Goal: Information Seeking & Learning: Learn about a topic

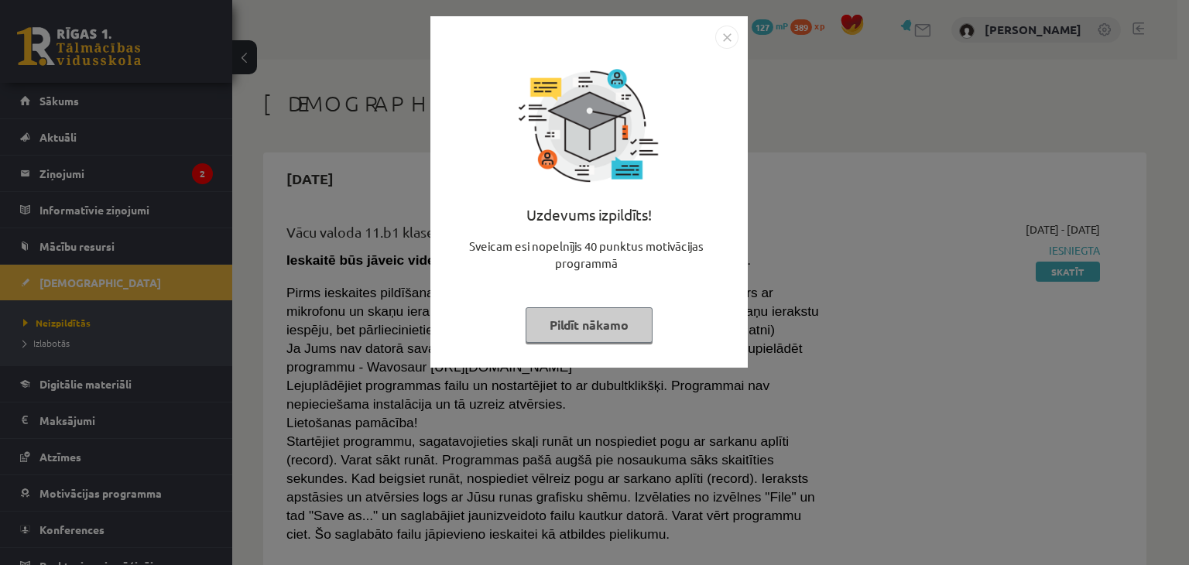
click at [610, 321] on button "Pildīt nākamo" at bounding box center [588, 325] width 127 height 36
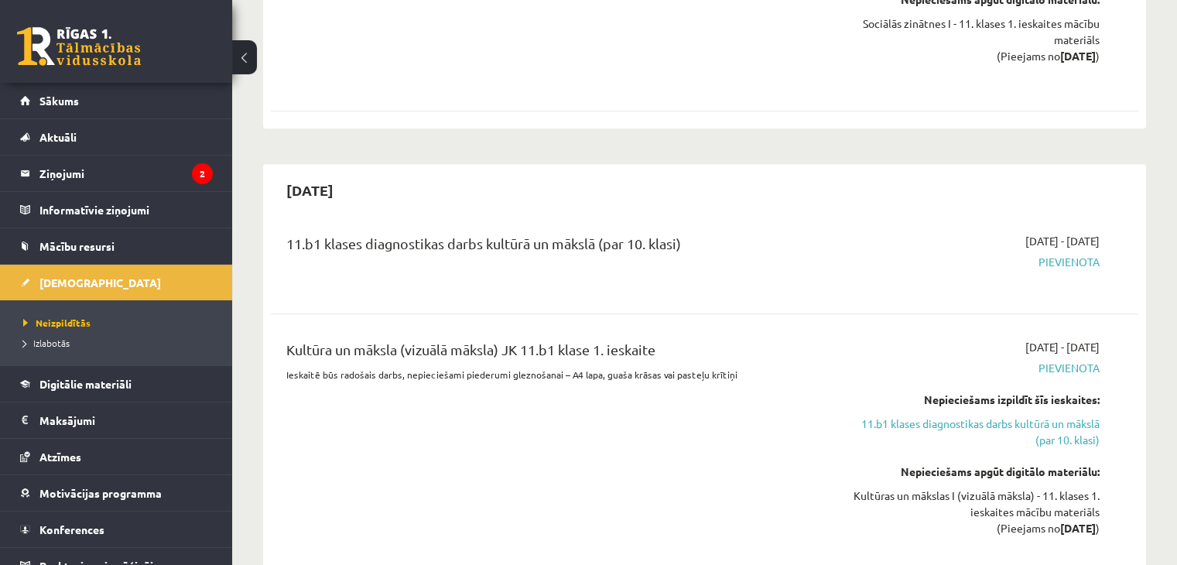
scroll to position [619, 0]
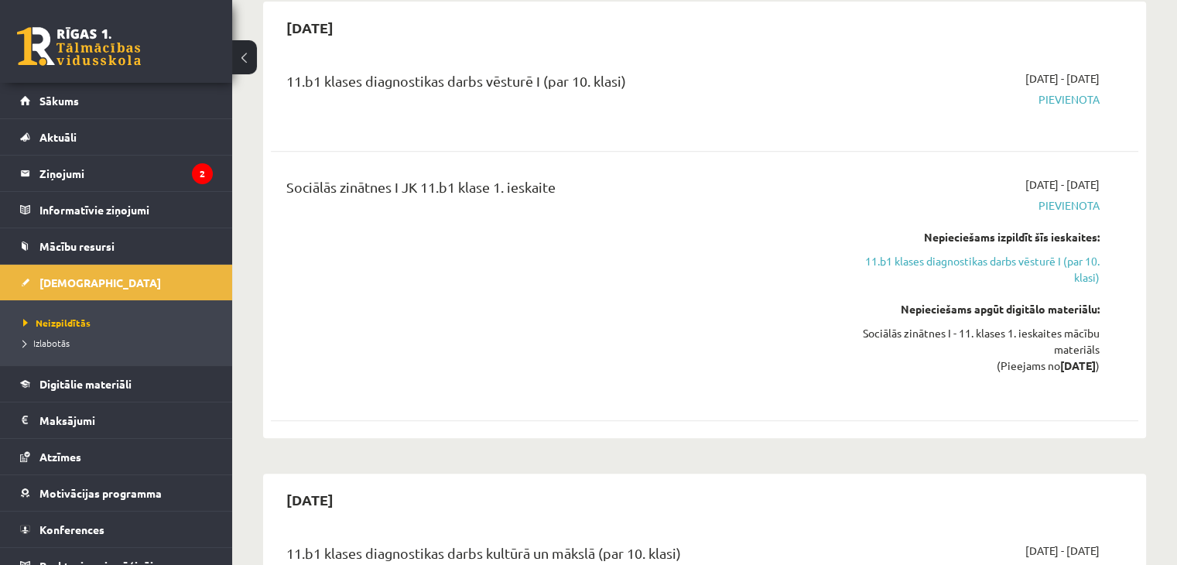
click at [1051, 103] on span "Pievienota" at bounding box center [971, 99] width 255 height 16
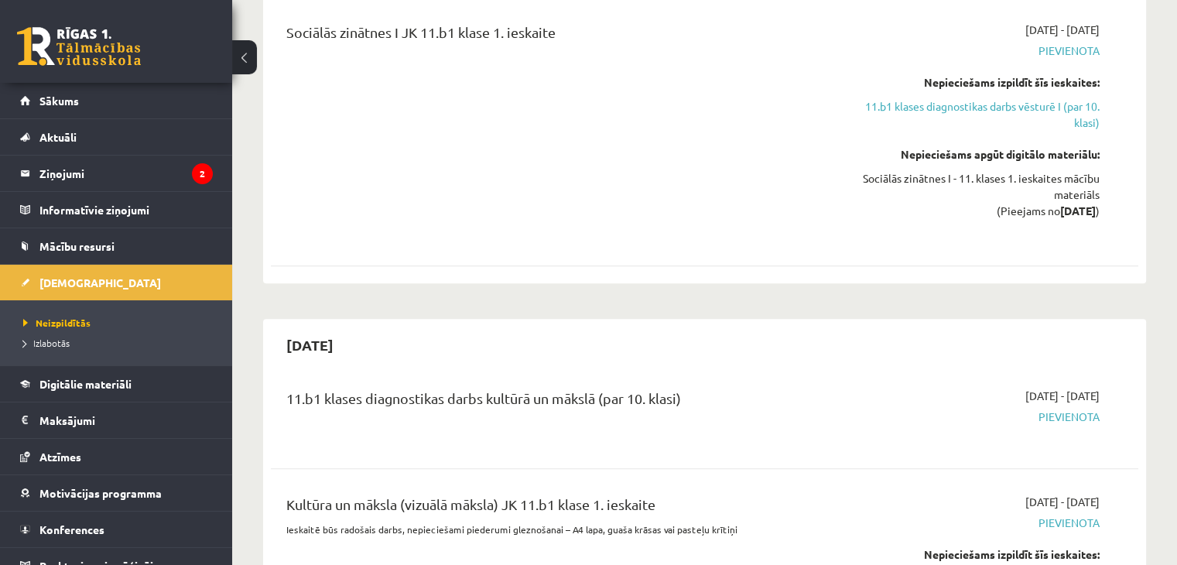
scroll to position [929, 0]
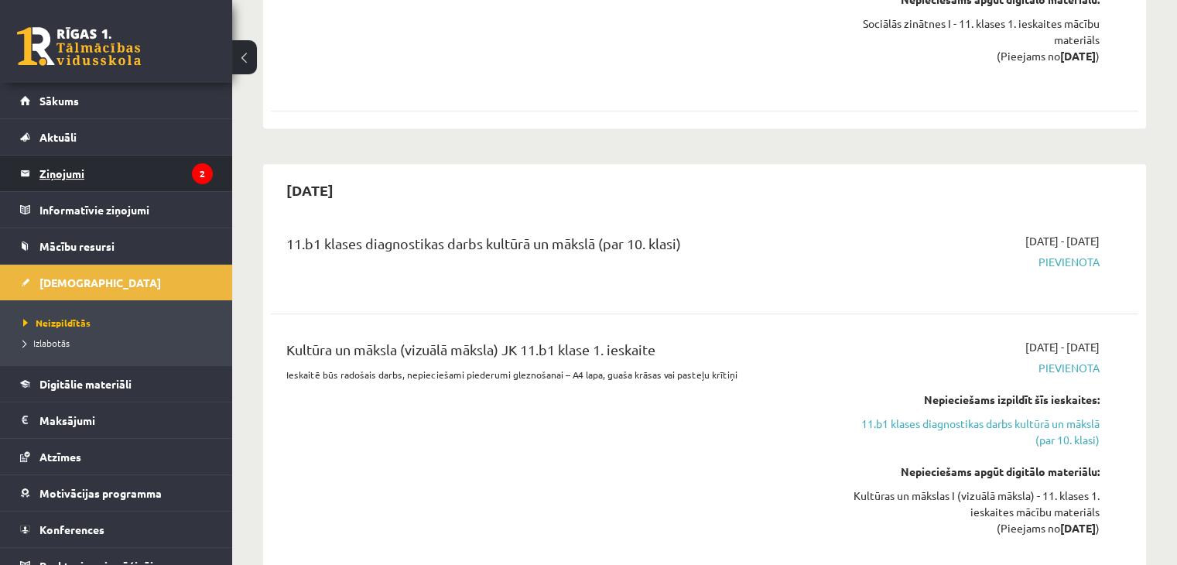
click at [76, 178] on legend "Ziņojumi 2" at bounding box center [125, 174] width 173 height 36
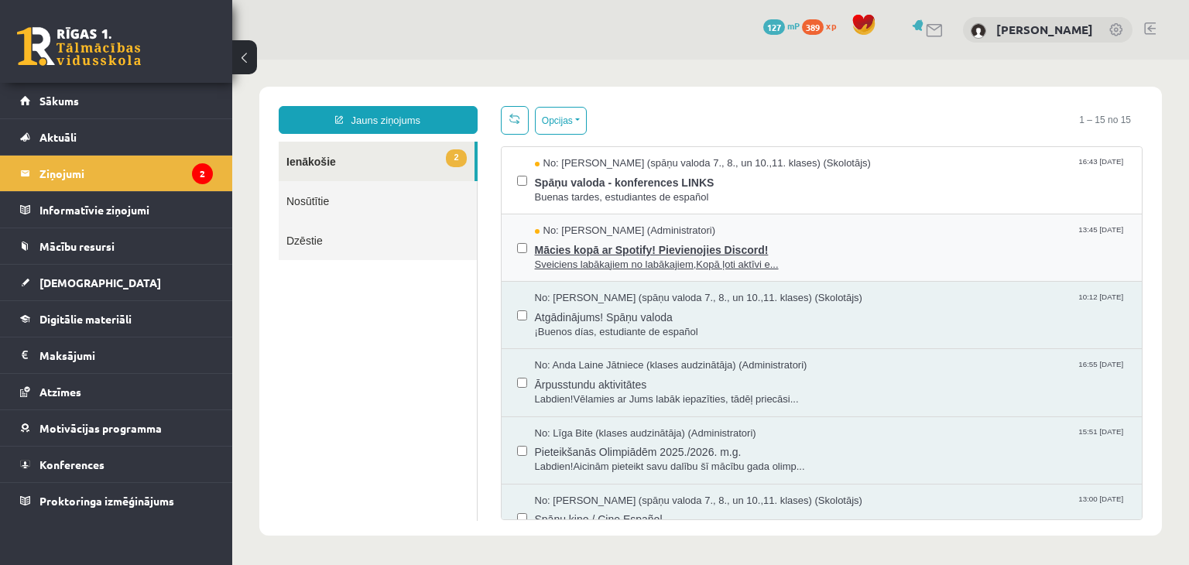
click at [833, 248] on span "Mācies kopā ar Spotify! Pievienojies Discord!" at bounding box center [831, 247] width 592 height 19
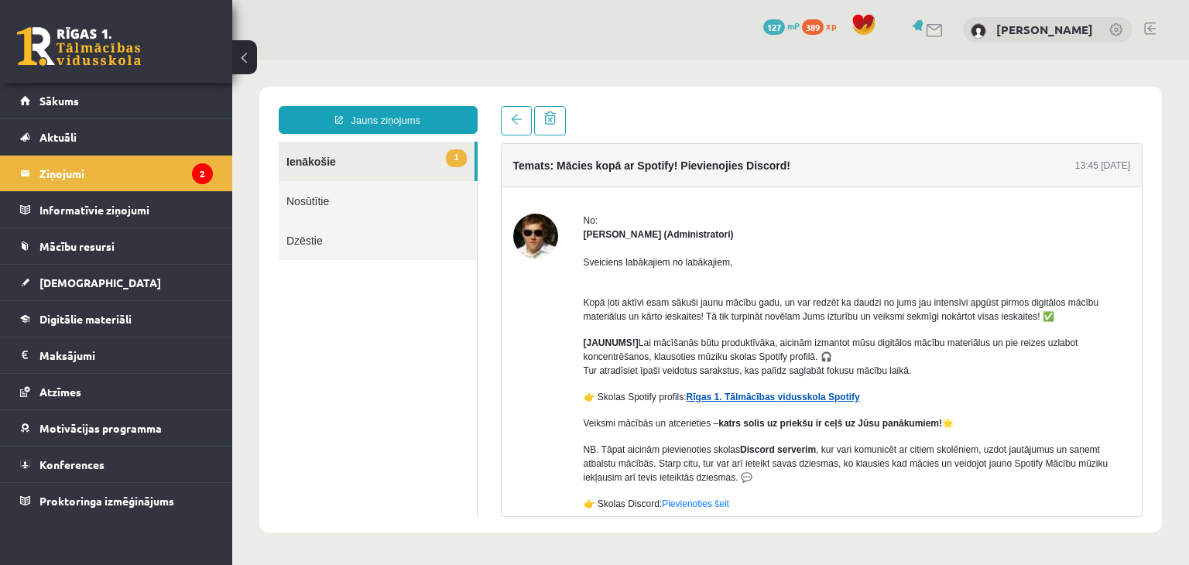
click at [729, 399] on link "Rīgas 1. Tālmācības vidusskola Spotify" at bounding box center [772, 397] width 173 height 11
click at [42, 166] on legend "Ziņojumi 2" at bounding box center [125, 174] width 173 height 36
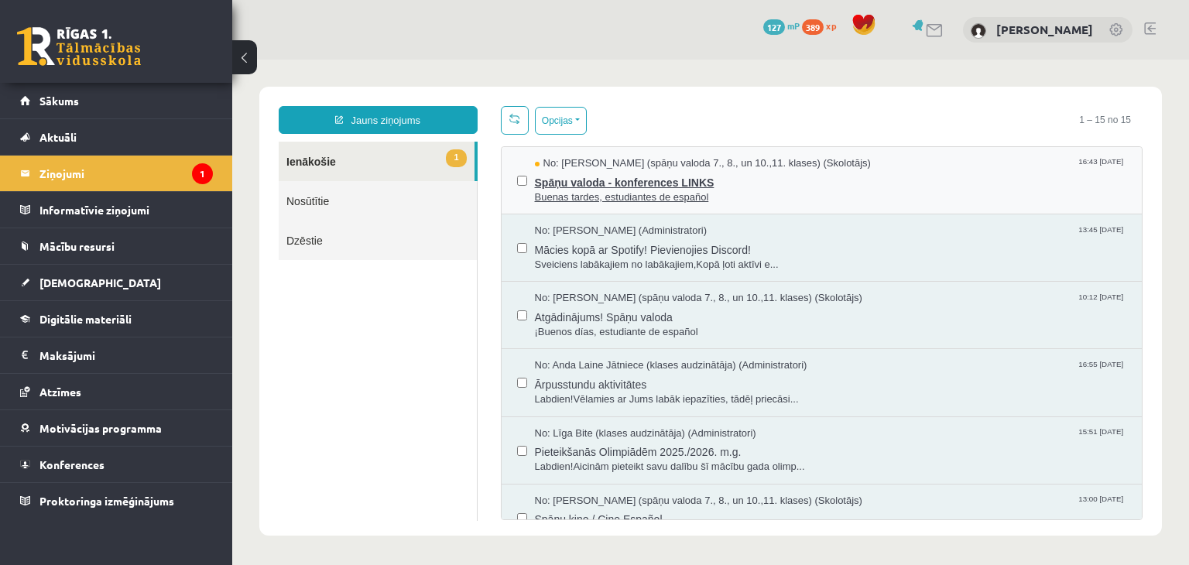
click at [777, 183] on span "Spāņu valoda - konferences LINKS" at bounding box center [831, 180] width 592 height 19
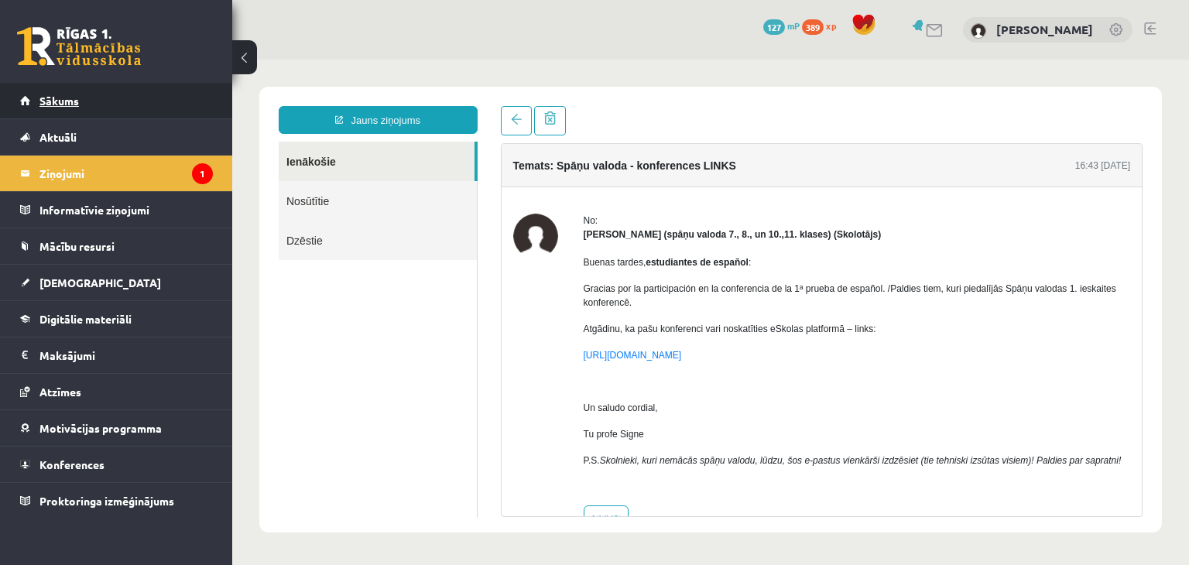
click at [65, 100] on span "Sākums" at bounding box center [58, 101] width 39 height 14
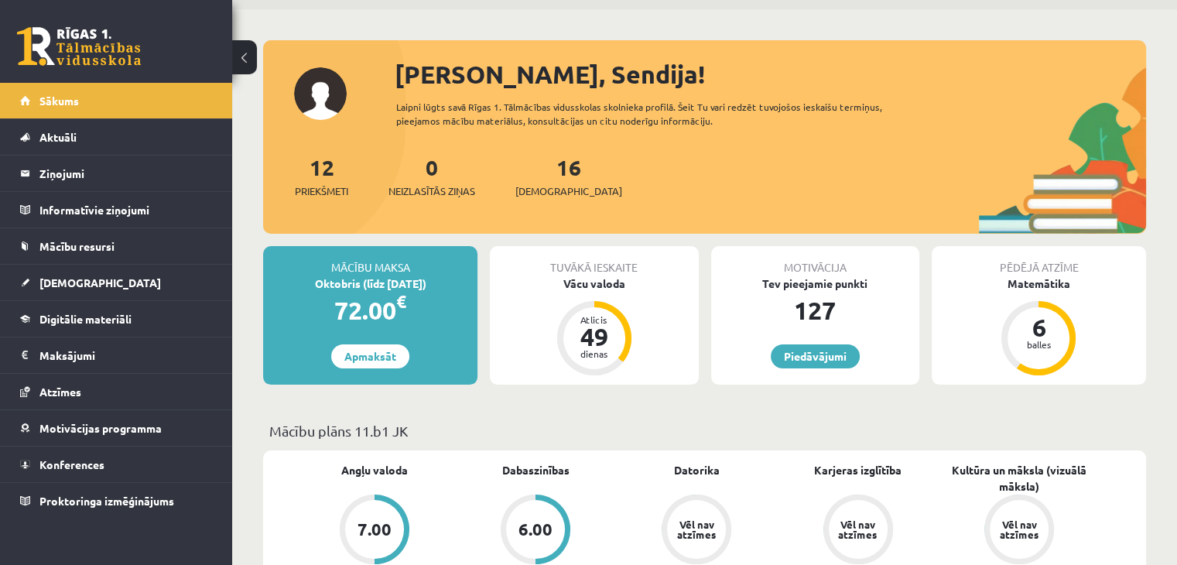
scroll to position [77, 0]
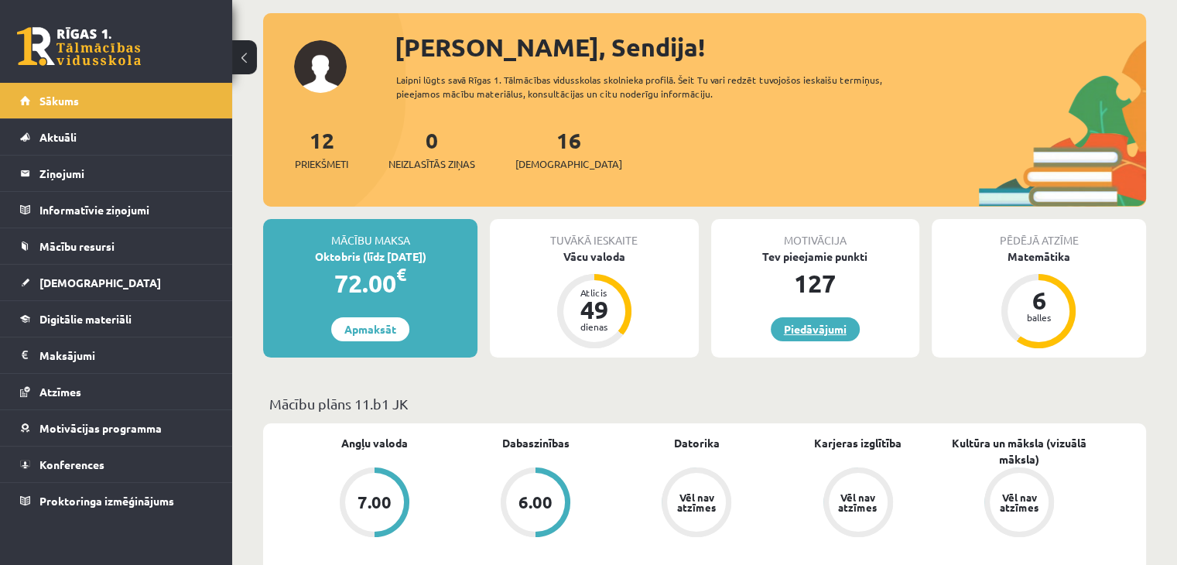
click at [828, 332] on link "Piedāvājumi" at bounding box center [815, 329] width 89 height 24
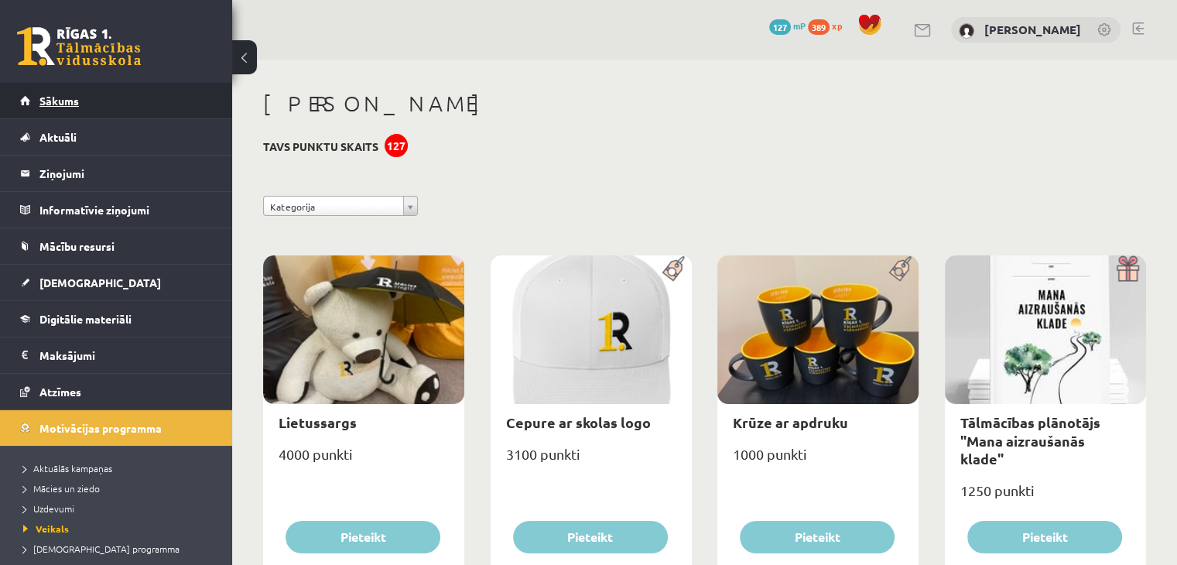
click at [59, 100] on span "Sākums" at bounding box center [58, 101] width 39 height 14
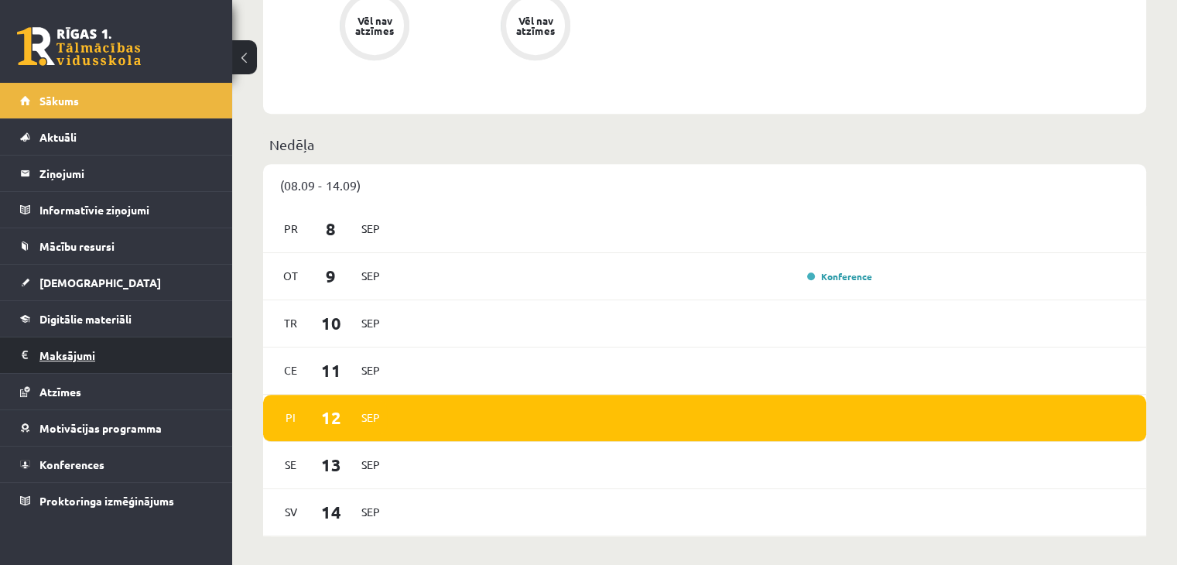
scroll to position [937, 0]
